Goal: Task Accomplishment & Management: Manage account settings

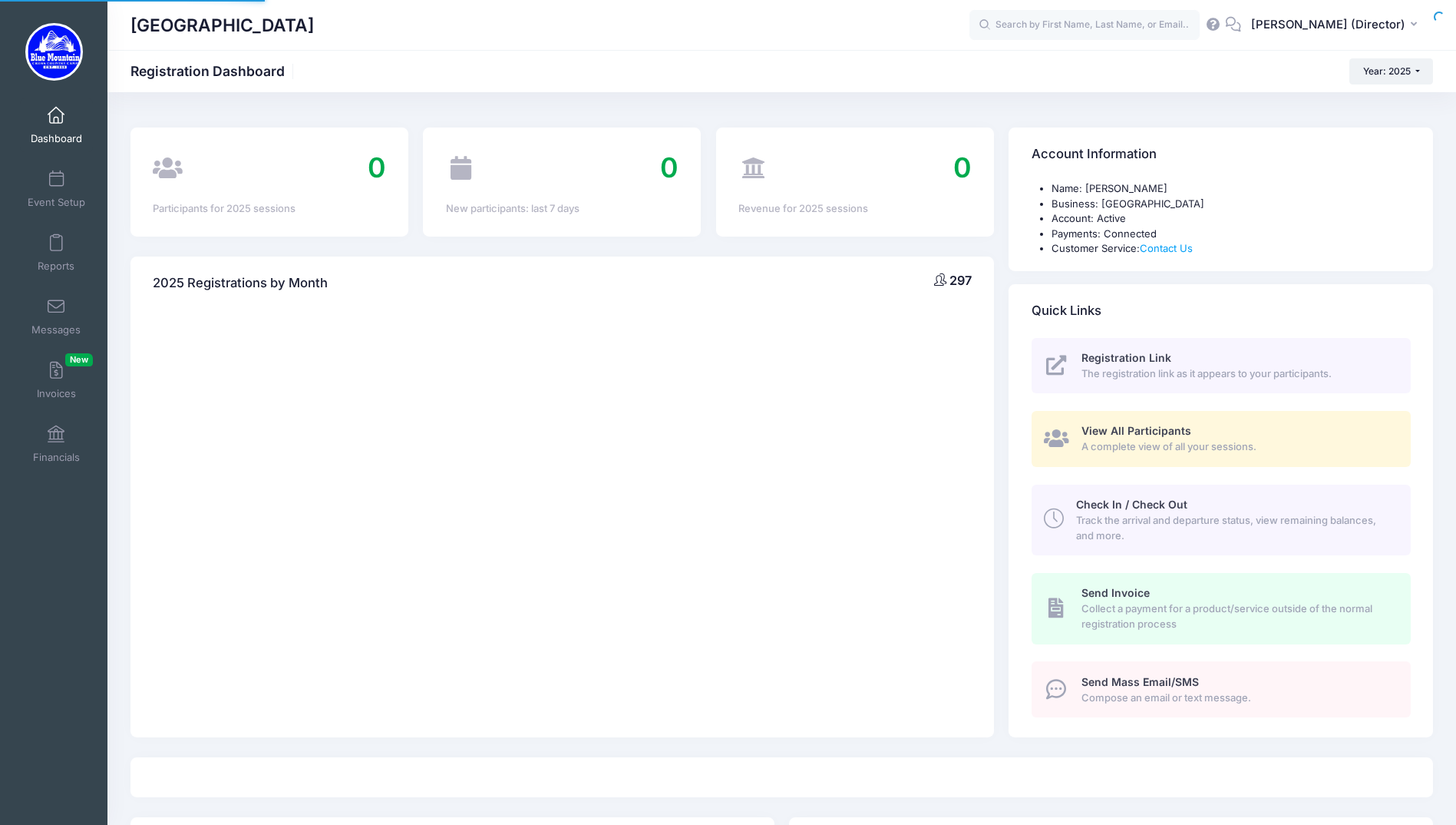
select select
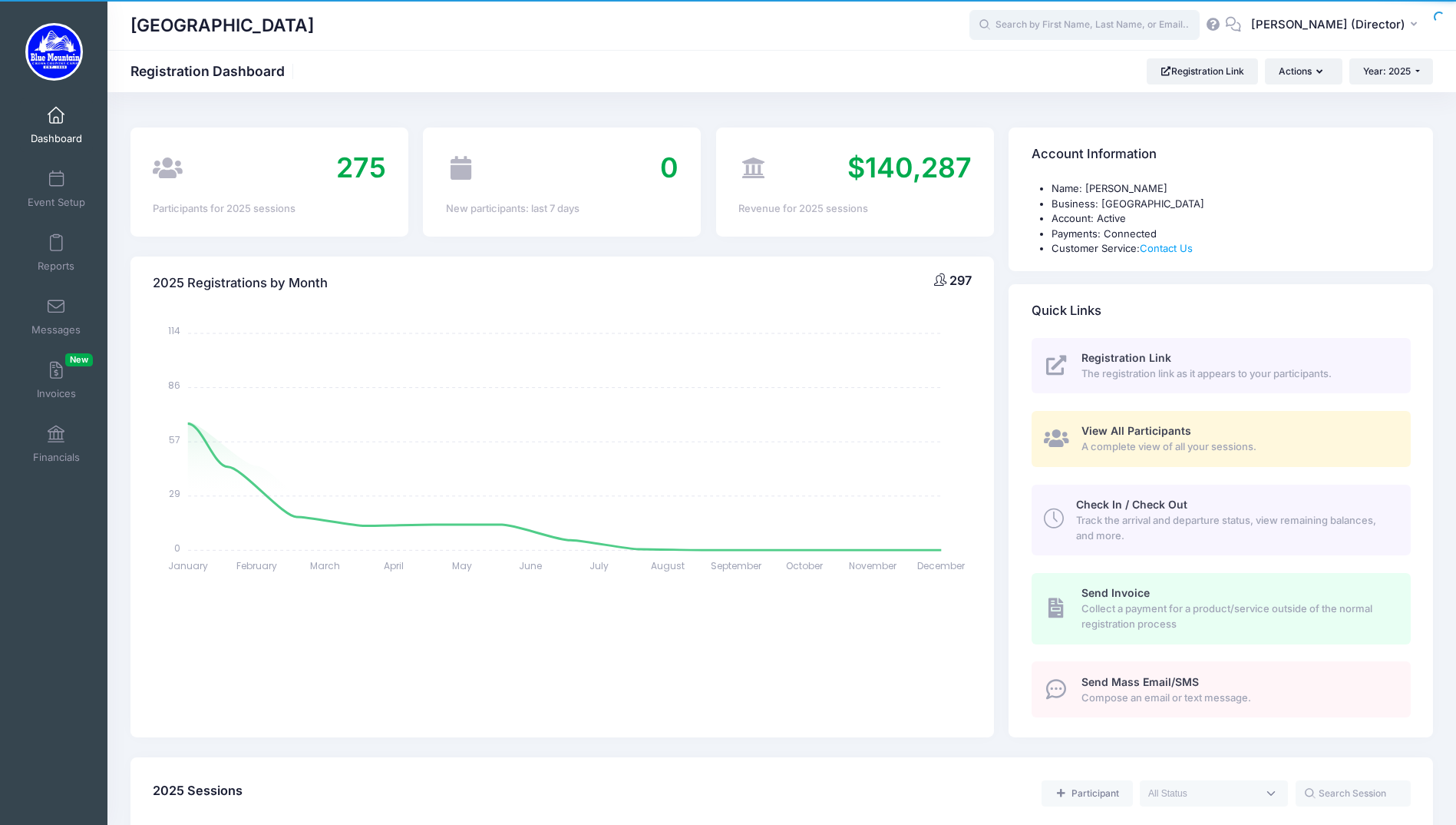
click at [1126, 20] on input "text" at bounding box center [1085, 25] width 230 height 31
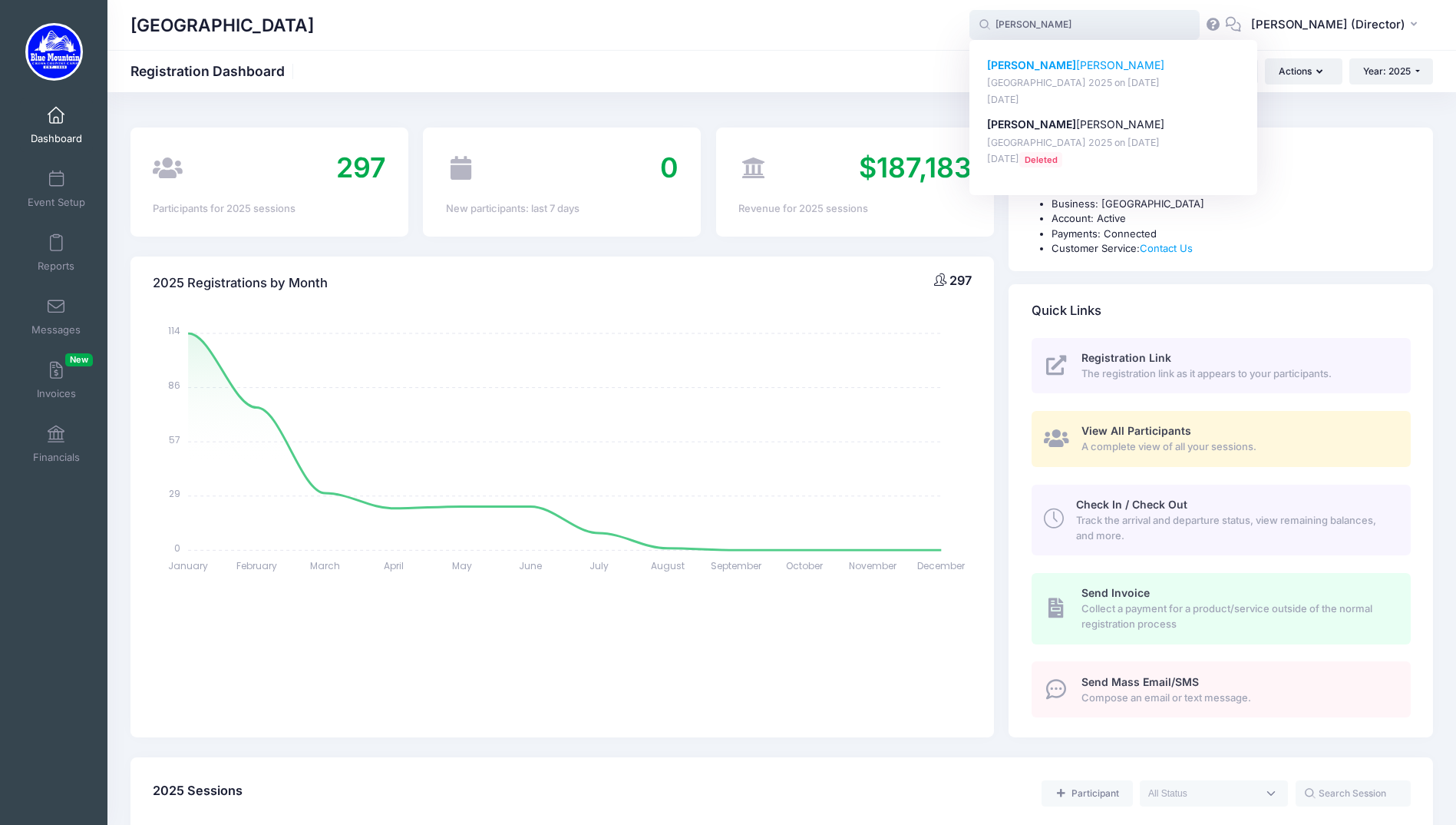
click at [1089, 89] on p "Blue Mountain Cross Country Camp 2025 on Aug-17, 2025" at bounding box center [1113, 83] width 253 height 15
type input "Annie Porter (Blue Mountain Cross Country Camp 2025, Aug-17, 2025)"
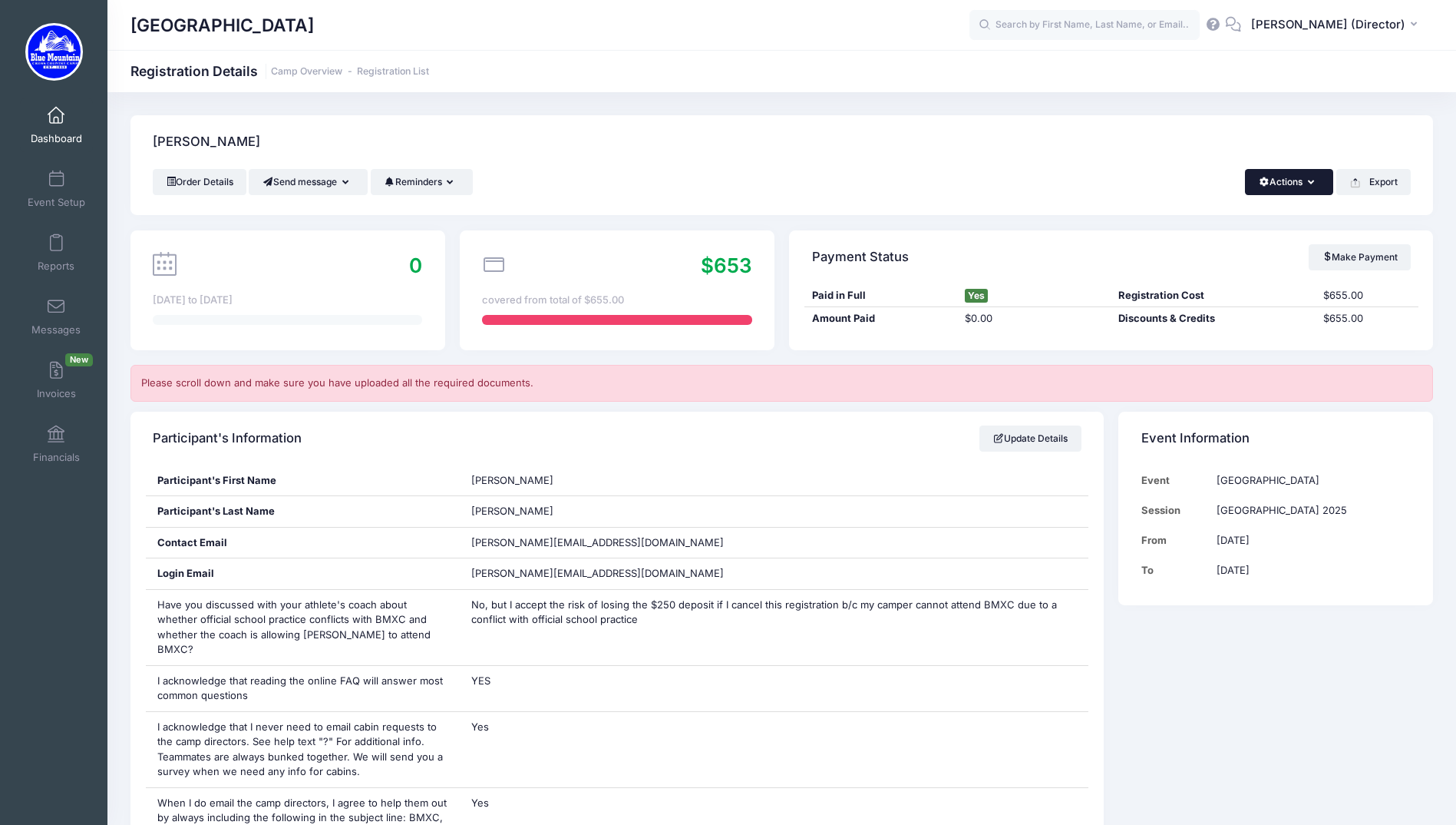
click at [1316, 185] on button "Actions" at bounding box center [1289, 182] width 88 height 26
click at [1205, 322] on link "Delete" at bounding box center [1237, 323] width 177 height 29
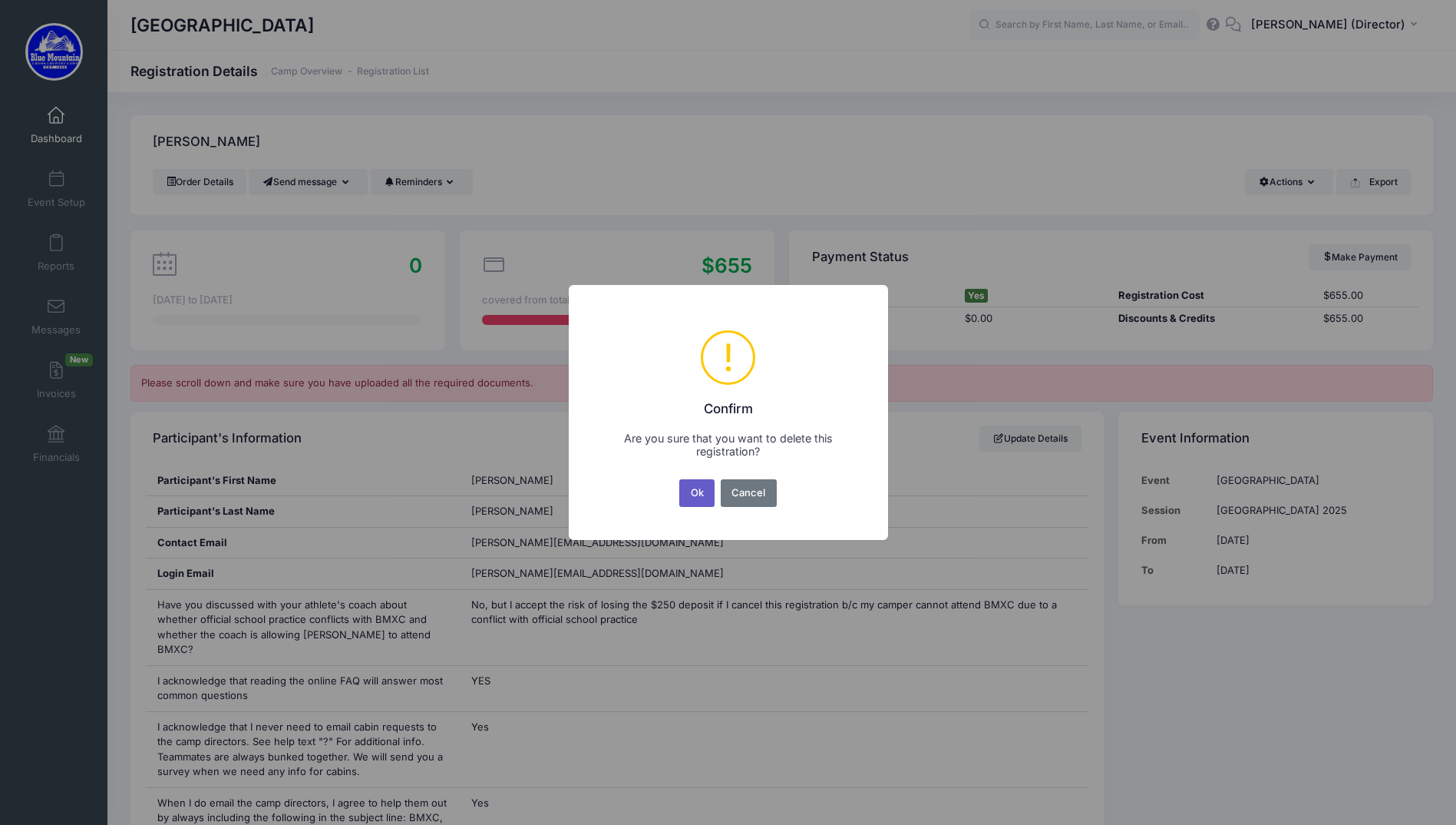
click at [698, 494] on button "Ok" at bounding box center [696, 493] width 35 height 28
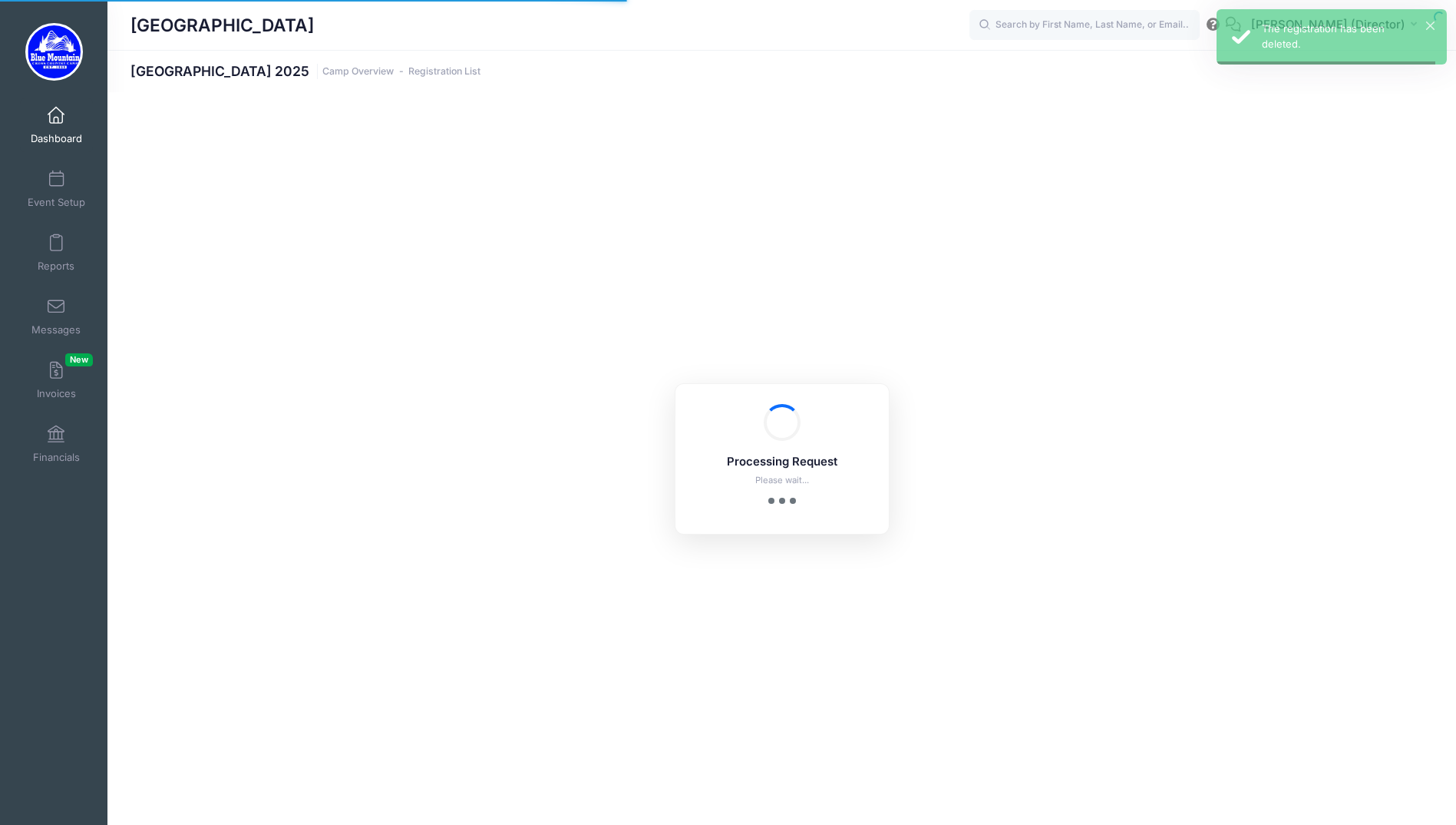
select select "10"
